Goal: Check status: Check status

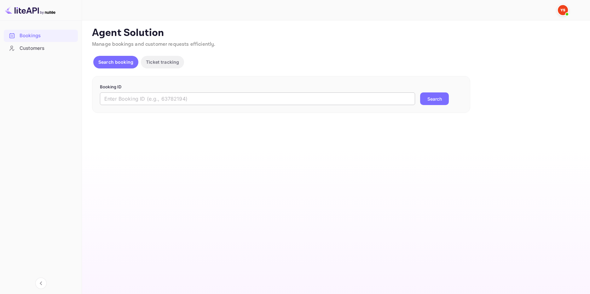
click at [143, 99] on input "text" at bounding box center [257, 98] width 315 height 13
paste input "9655835"
type input "9655835"
click at [434, 95] on button "Search" at bounding box center [434, 98] width 29 height 13
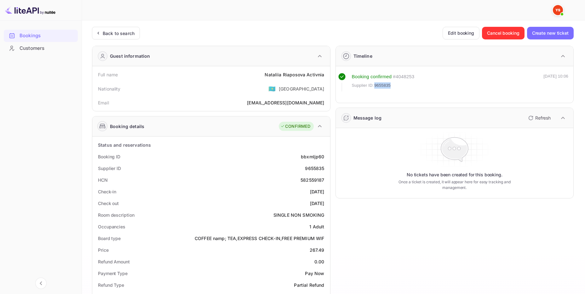
drag, startPoint x: 375, startPoint y: 84, endPoint x: 391, endPoint y: 87, distance: 15.7
click at [391, 87] on div "Supplier ID: 9655835" at bounding box center [383, 85] width 63 height 6
copy span "9655835"
drag, startPoint x: 267, startPoint y: 72, endPoint x: 324, endPoint y: 78, distance: 56.7
click at [324, 78] on div "Full name [PERSON_NAME] Activnia" at bounding box center [211, 75] width 233 height 12
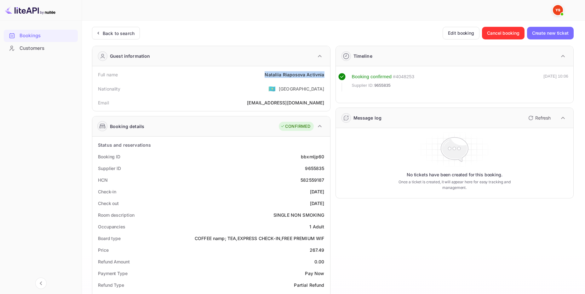
copy div "Nataliia Riaposova Activnia"
click at [230, 80] on div "Full name [PERSON_NAME] Activnia" at bounding box center [211, 75] width 233 height 12
drag, startPoint x: 310, startPoint y: 249, endPoint x: 324, endPoint y: 251, distance: 14.3
click at [324, 251] on div "267.49" at bounding box center [317, 249] width 15 height 7
copy div "267.49"
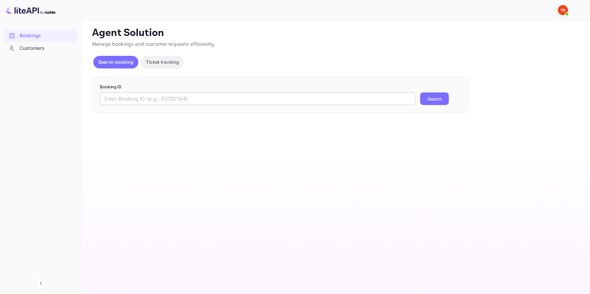
click at [158, 102] on input "text" at bounding box center [257, 98] width 315 height 13
paste input "9730352"
type input "9730352"
click at [432, 97] on button "Search" at bounding box center [434, 98] width 29 height 13
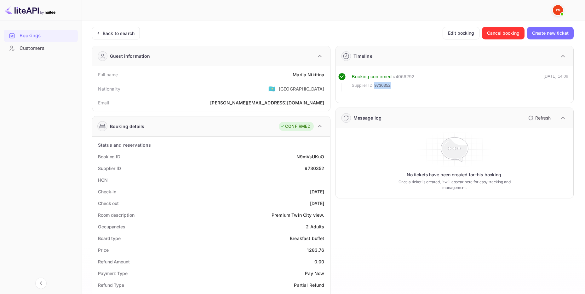
drag, startPoint x: 375, startPoint y: 84, endPoint x: 390, endPoint y: 88, distance: 15.2
click at [390, 88] on span "9730352" at bounding box center [382, 85] width 16 height 6
copy span "9730352"
drag, startPoint x: 295, startPoint y: 74, endPoint x: 324, endPoint y: 77, distance: 29.5
click at [324, 77] on div "Mariia Nikitina" at bounding box center [309, 74] width 32 height 7
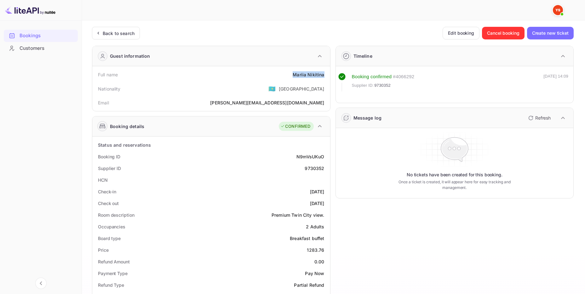
copy div "Mariia Nikitina"
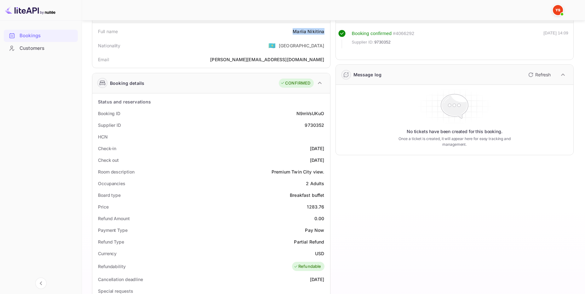
scroll to position [63, 0]
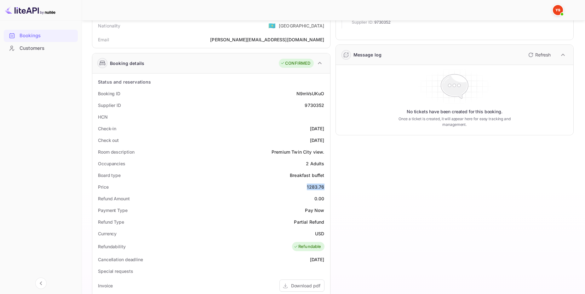
drag, startPoint x: 308, startPoint y: 187, endPoint x: 324, endPoint y: 188, distance: 16.1
click at [324, 188] on div "1283.76" at bounding box center [315, 186] width 17 height 7
copy div "1283.76"
